Goal: Transaction & Acquisition: Purchase product/service

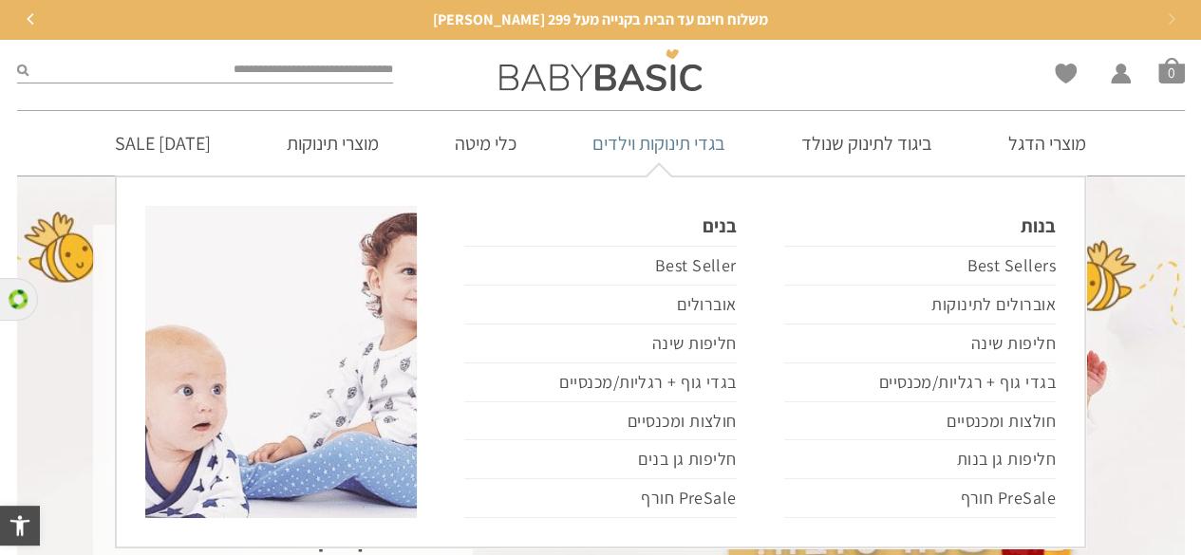
click at [693, 149] on link "בגדי תינוקות וילדים" at bounding box center [659, 143] width 190 height 65
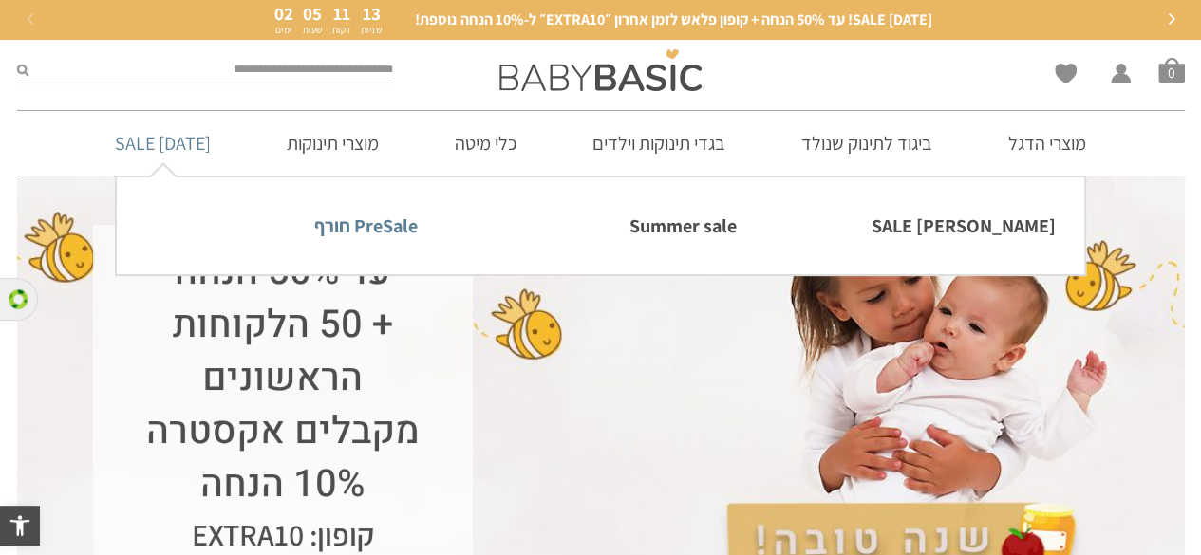
click at [366, 233] on link "PreSale חורף" at bounding box center [281, 226] width 272 height 40
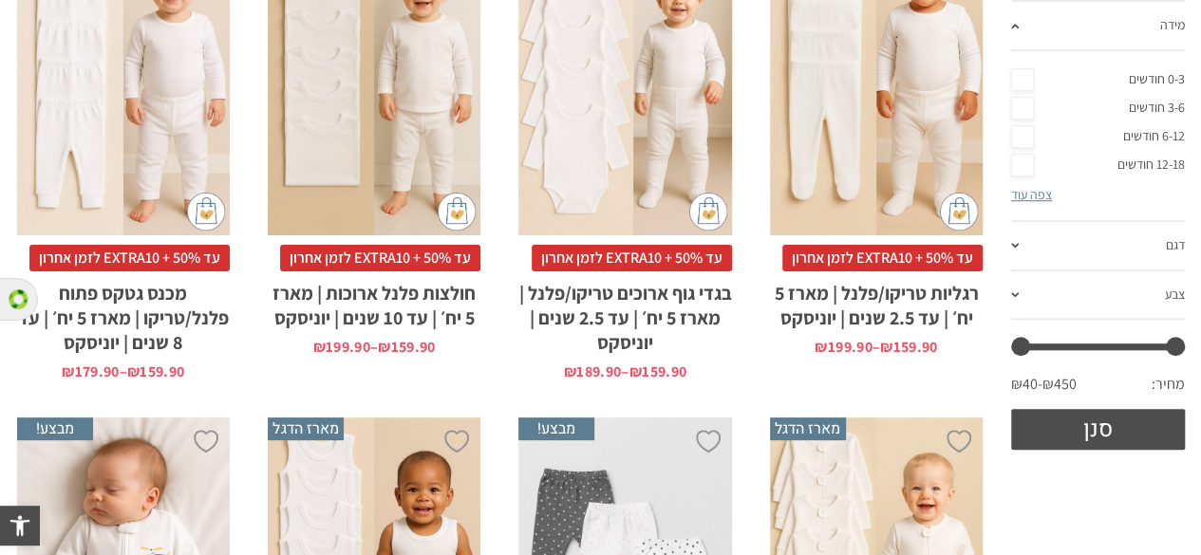
scroll to position [664, 0]
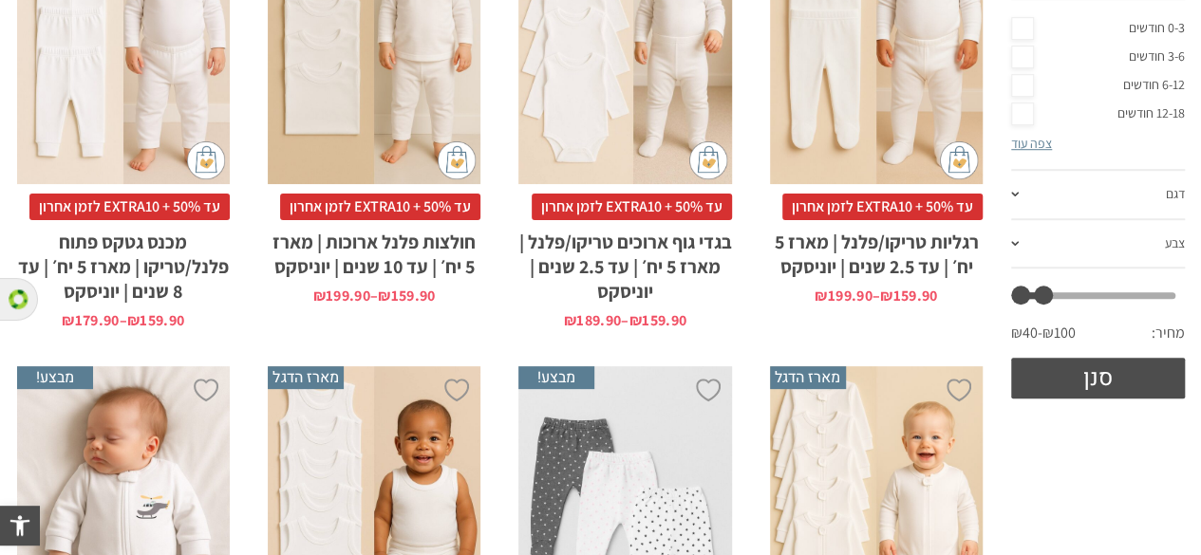
drag, startPoint x: 1173, startPoint y: 293, endPoint x: 1043, endPoint y: 306, distance: 130.7
click at [1043, 306] on div "מחיר מינימלי ** מחיר מקסימלי *** סנן מחיר: ₪40 — ₪100" at bounding box center [1098, 345] width 174 height 106
click at [1065, 385] on button "סנן" at bounding box center [1098, 378] width 174 height 41
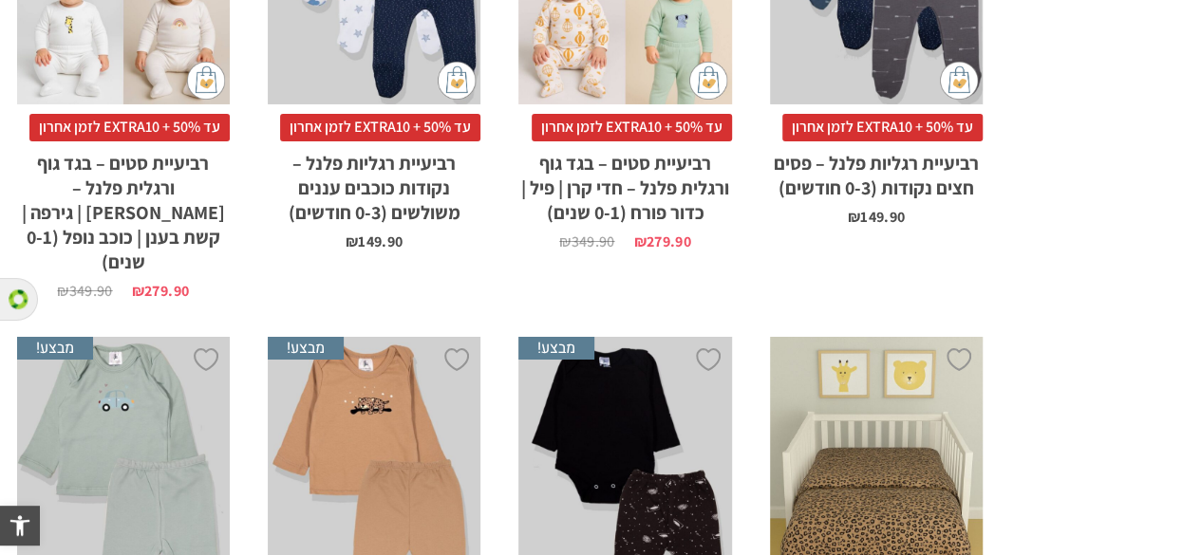
scroll to position [4126, 0]
